Goal: Information Seeking & Learning: Learn about a topic

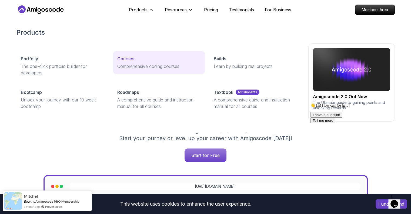
click at [127, 58] on p "Courses" at bounding box center [125, 58] width 17 height 6
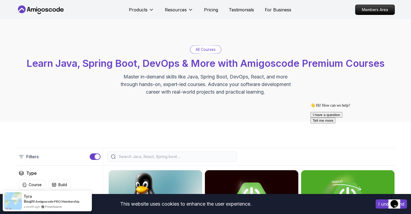
click at [122, 155] on input "search" at bounding box center [176, 156] width 116 height 5
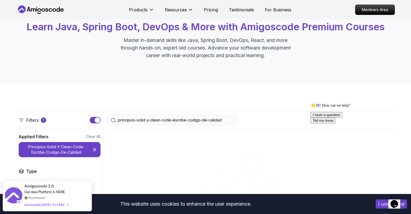
scroll to position [27, 0]
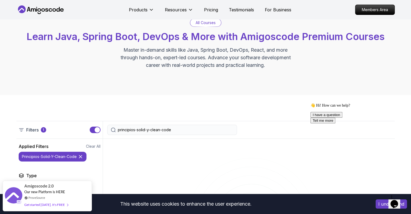
scroll to position [27, 0]
click at [137, 130] on input "principios-solid-y-clean-code" at bounding box center [176, 129] width 116 height 5
click at [146, 129] on input "principios solid-y-clean-code" at bounding box center [176, 129] width 116 height 5
click at [149, 130] on input "principios solid y-clean-code" at bounding box center [176, 129] width 116 height 5
click at [160, 129] on input "principios solid y clean-code" at bounding box center [176, 129] width 116 height 5
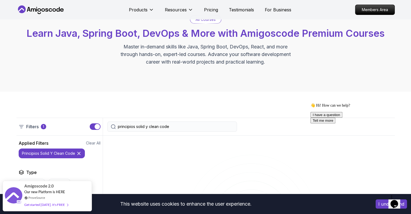
scroll to position [27, 0]
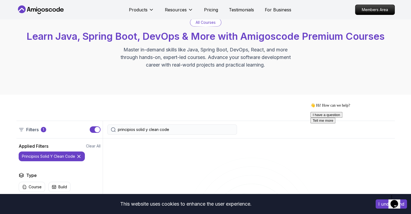
drag, startPoint x: 173, startPoint y: 131, endPoint x: 145, endPoint y: 131, distance: 27.9
click at [145, 131] on input "principios solid y clean code" at bounding box center [176, 129] width 116 height 5
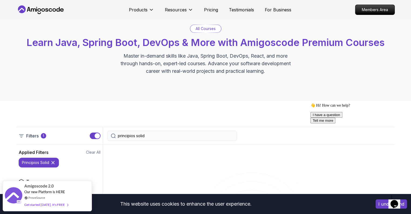
scroll to position [27, 0]
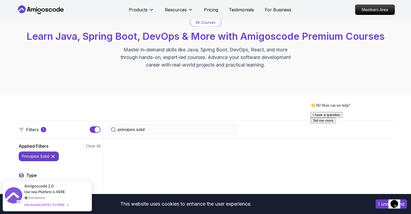
click at [149, 130] on input "principios solid" at bounding box center [176, 129] width 116 height 5
type input "principios solid"
click at [38, 156] on p "principios solid" at bounding box center [35, 156] width 27 height 5
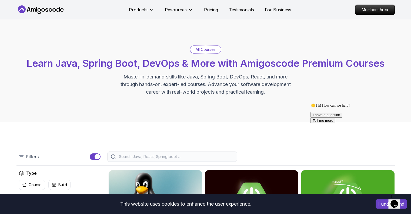
click at [129, 155] on input "search" at bounding box center [176, 156] width 116 height 5
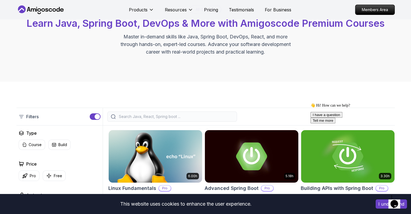
scroll to position [54, 0]
